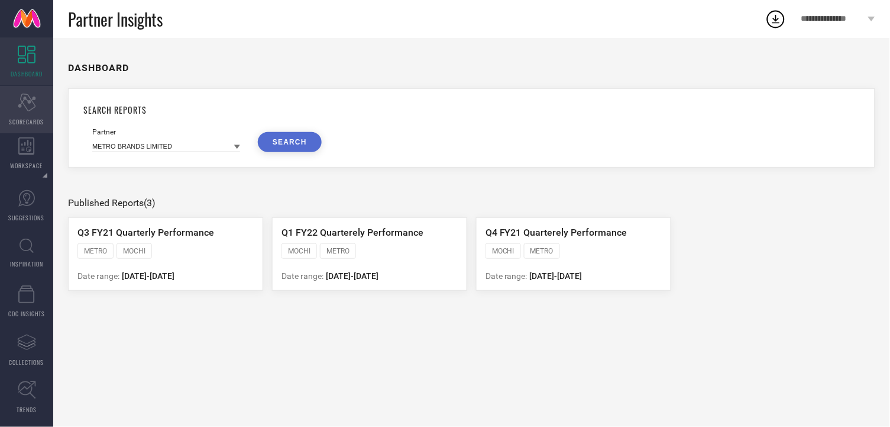
click at [34, 117] on span "SCORECARDS" at bounding box center [26, 121] width 35 height 9
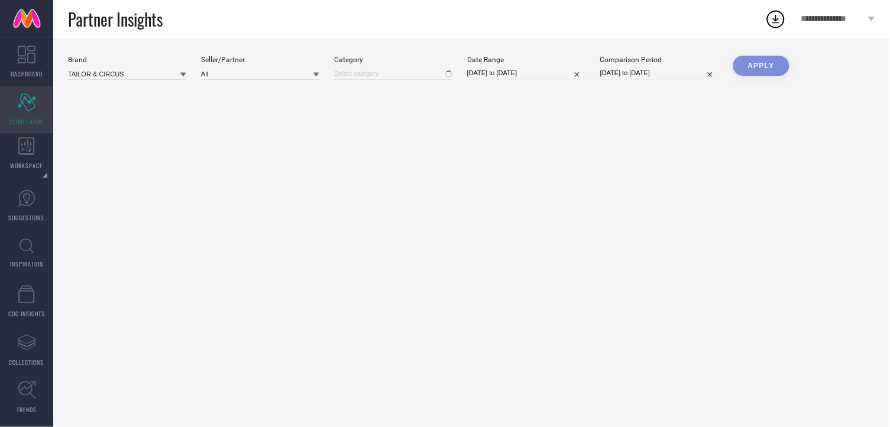
type input "All"
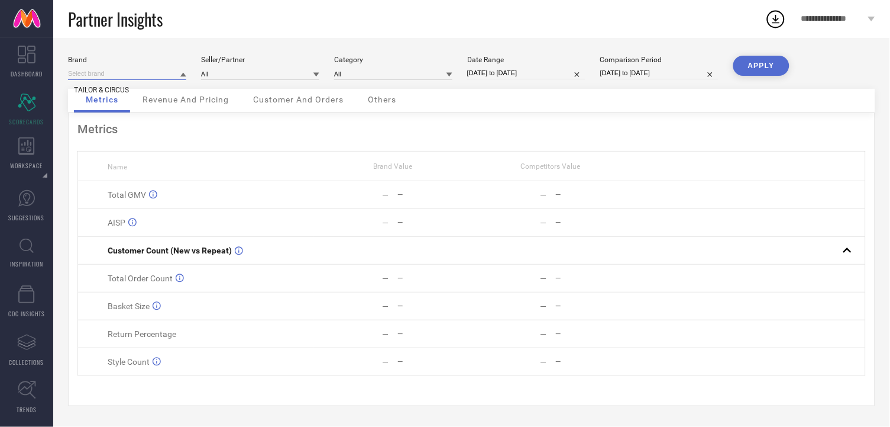
click at [165, 78] on input at bounding box center [127, 73] width 118 height 12
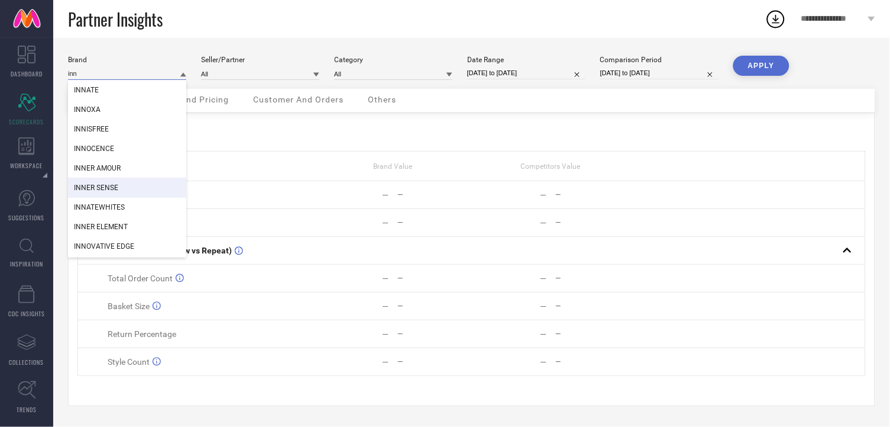
type input "inn"
click at [114, 188] on span "INNER SENSE" at bounding box center [96, 187] width 44 height 8
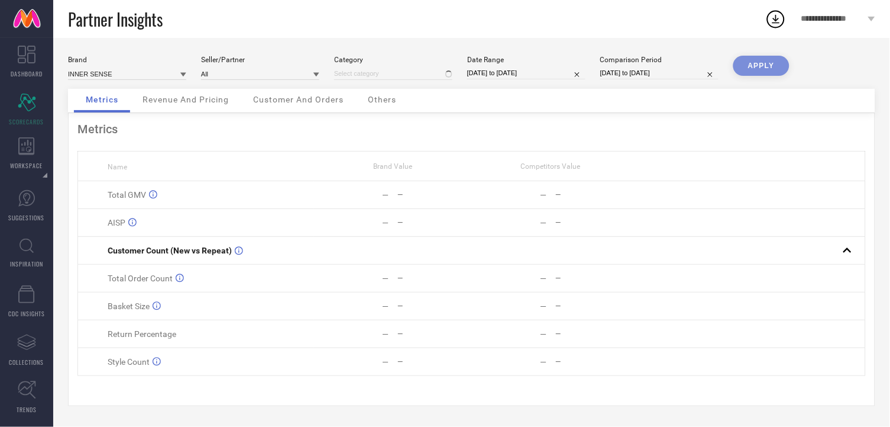
type input "All"
select select "8"
select select "2025"
select select "9"
select select "2025"
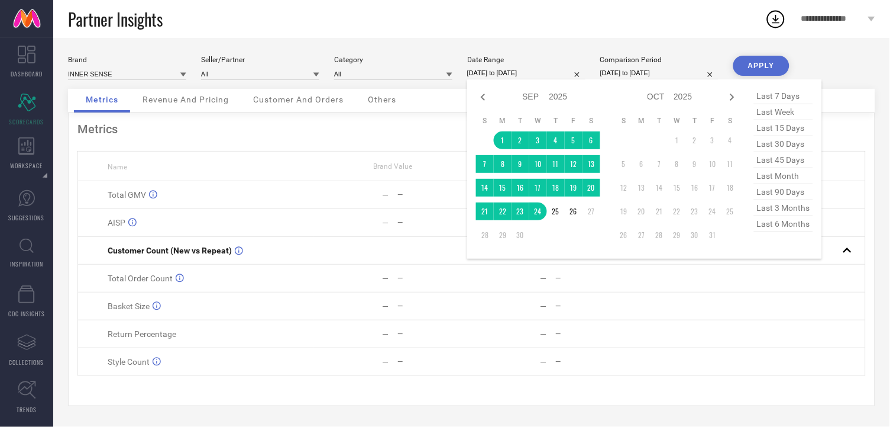
click at [525, 72] on input "[DATE] to [DATE]" at bounding box center [526, 73] width 118 height 12
click at [571, 207] on td "26" at bounding box center [574, 211] width 18 height 18
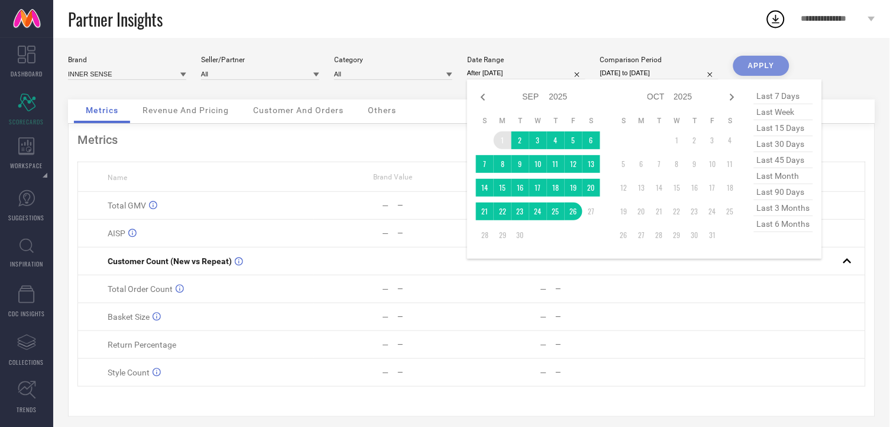
type input "[DATE] to [DATE]"
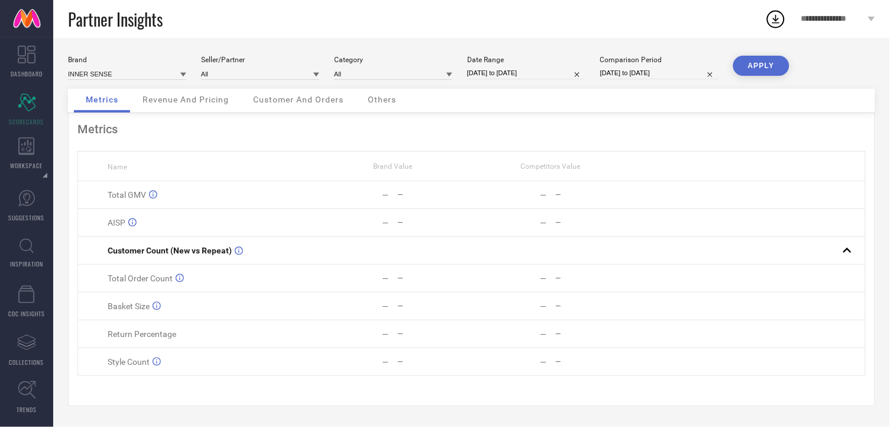
click at [763, 64] on button "APPLY" at bounding box center [762, 66] width 56 height 20
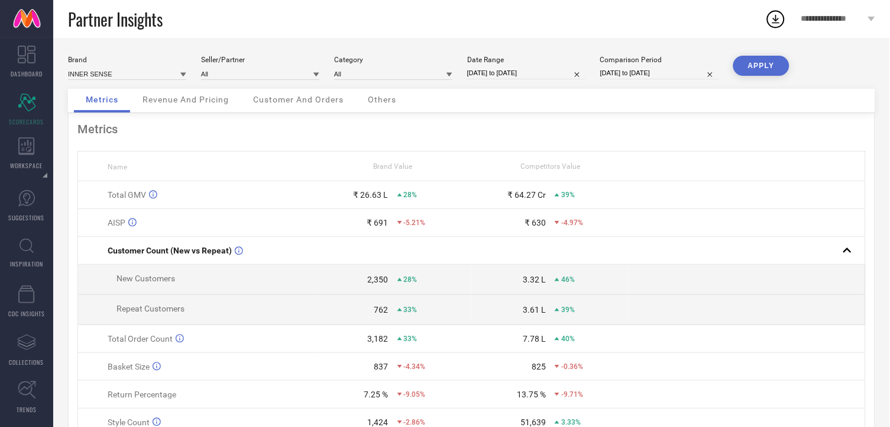
click at [635, 69] on input "[DATE] to [DATE]" at bounding box center [659, 73] width 118 height 12
select select "7"
select select "2025"
select select "8"
select select "2025"
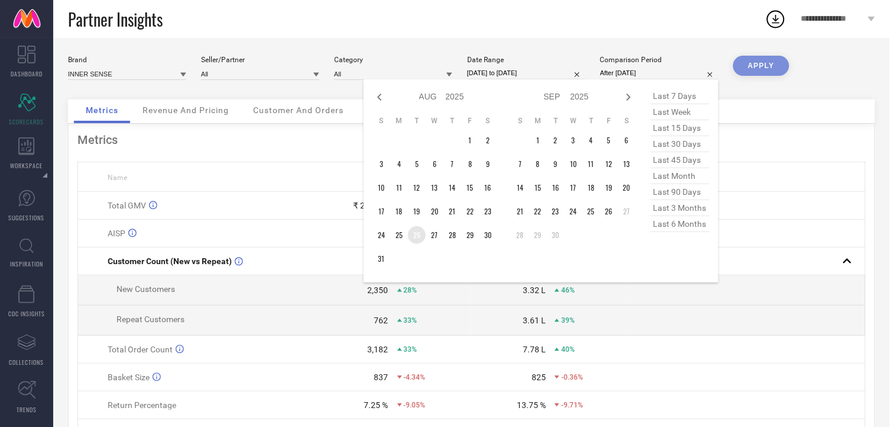
click at [421, 230] on td "26" at bounding box center [417, 235] width 18 height 18
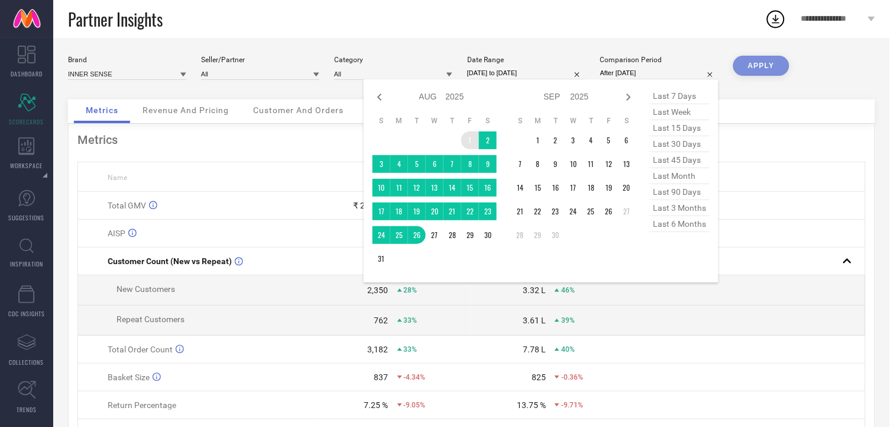
type input "[DATE] to [DATE]"
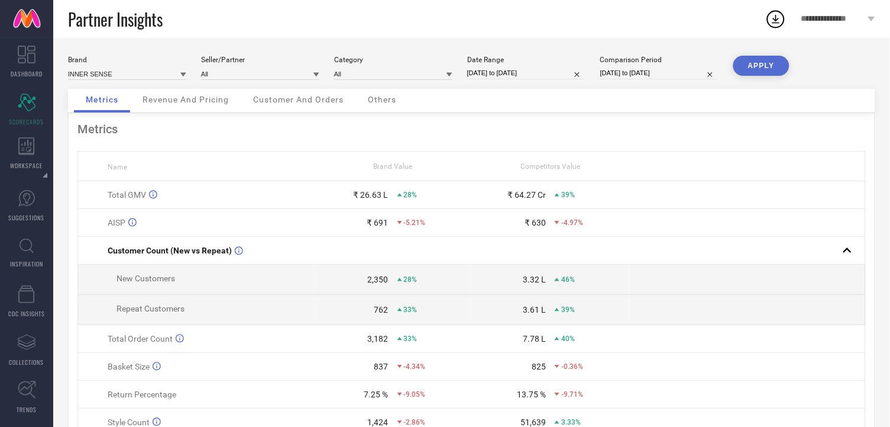
click at [751, 64] on button "APPLY" at bounding box center [762, 66] width 56 height 20
click at [184, 102] on span "Revenue And Pricing" at bounding box center [186, 99] width 86 height 9
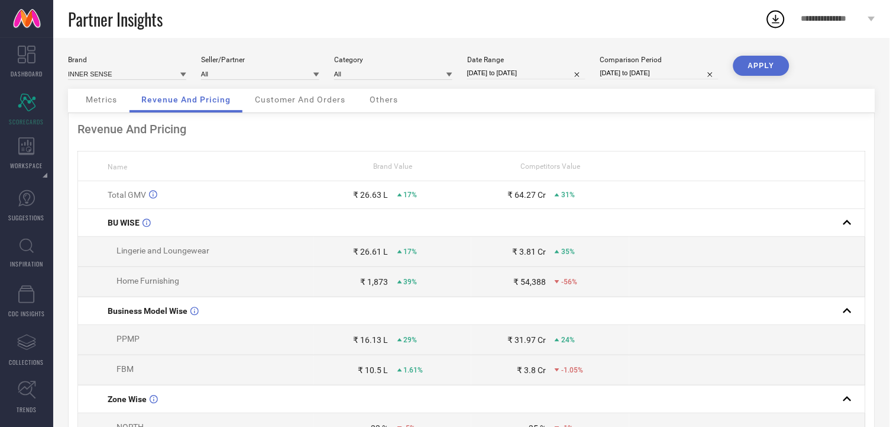
click at [285, 108] on div "Customer And Orders" at bounding box center [300, 101] width 114 height 24
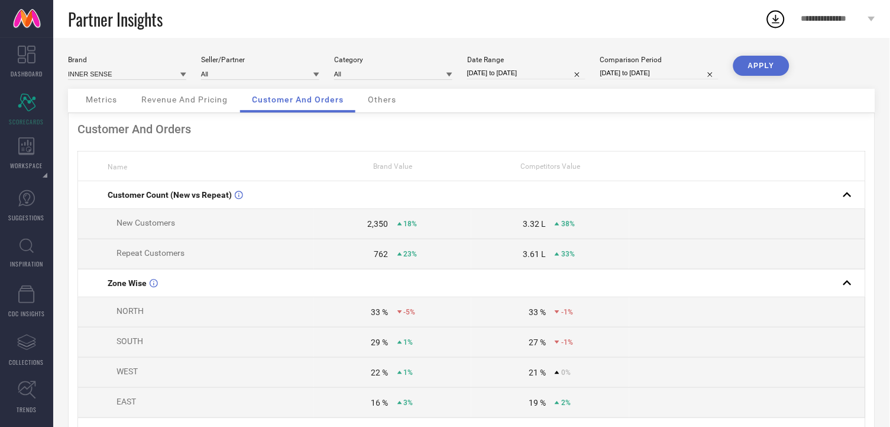
click at [101, 102] on span "Metrics" at bounding box center [101, 99] width 31 height 9
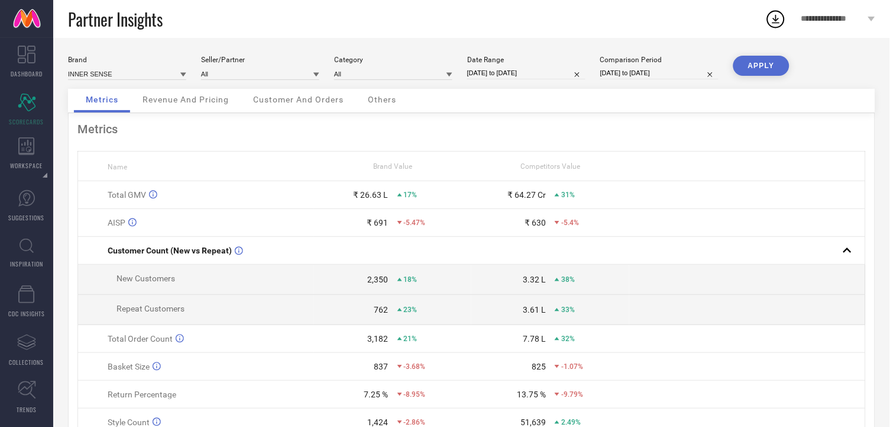
click at [392, 279] on div "2,350 18%" at bounding box center [393, 278] width 156 height 9
click at [406, 279] on span "18%" at bounding box center [411, 279] width 14 height 8
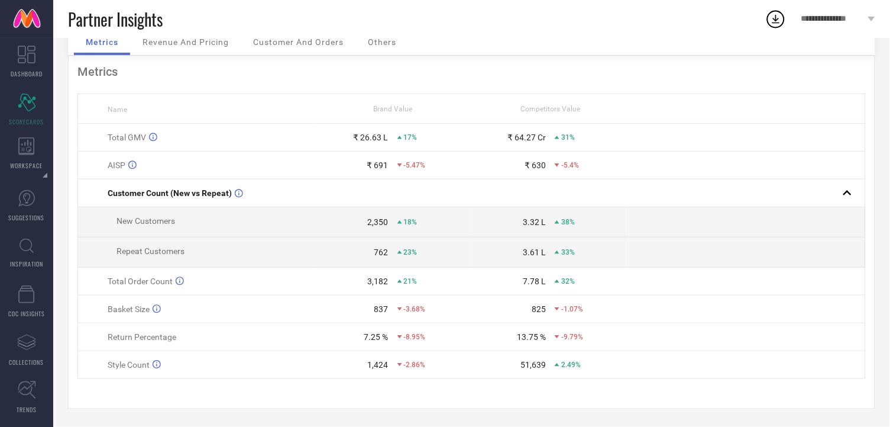
scroll to position [61, 0]
